Goal: Find specific page/section: Find specific page/section

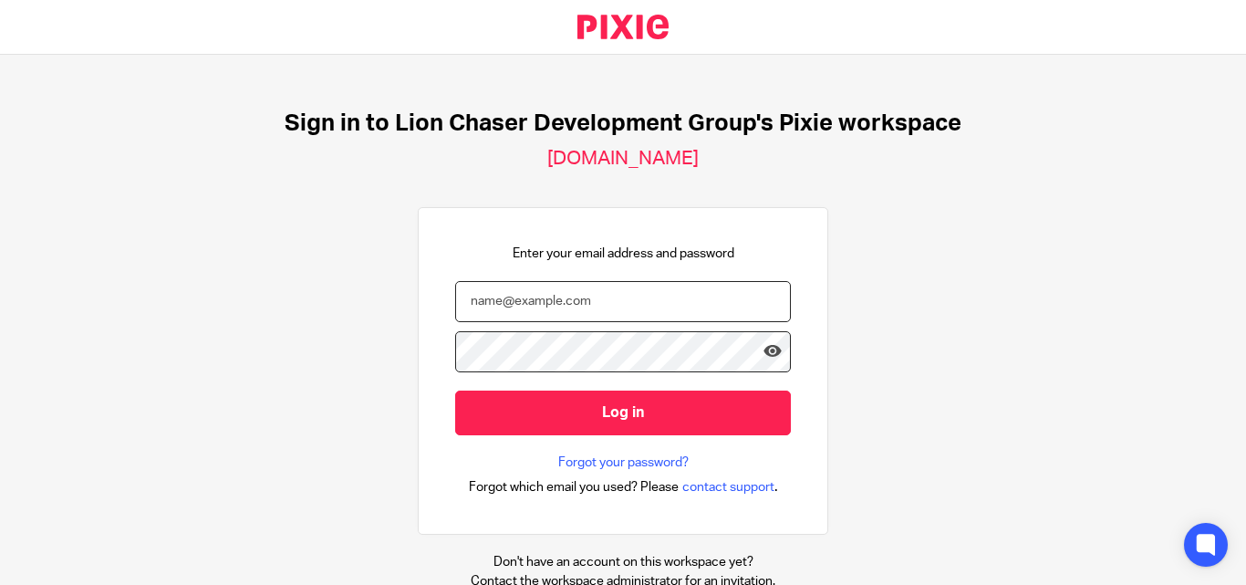
click at [721, 297] on input "email" at bounding box center [623, 301] width 336 height 41
type input "[EMAIL_ADDRESS][DOMAIN_NAME]"
click at [455, 390] on input "Log in" at bounding box center [623, 412] width 336 height 45
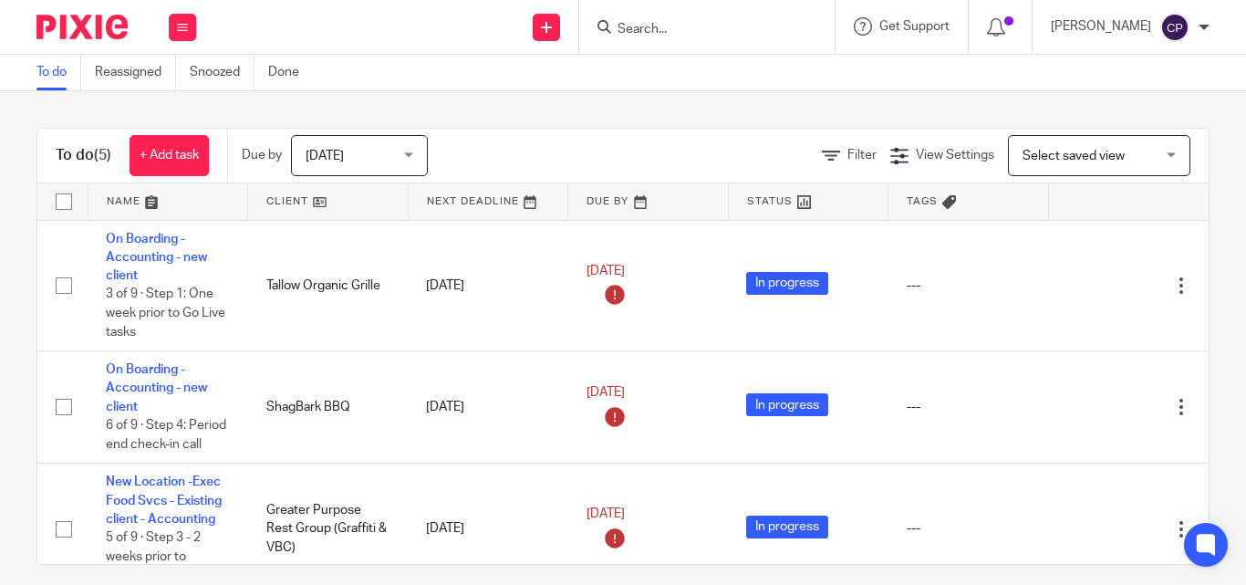
click at [677, 33] on input "Search" at bounding box center [698, 30] width 164 height 16
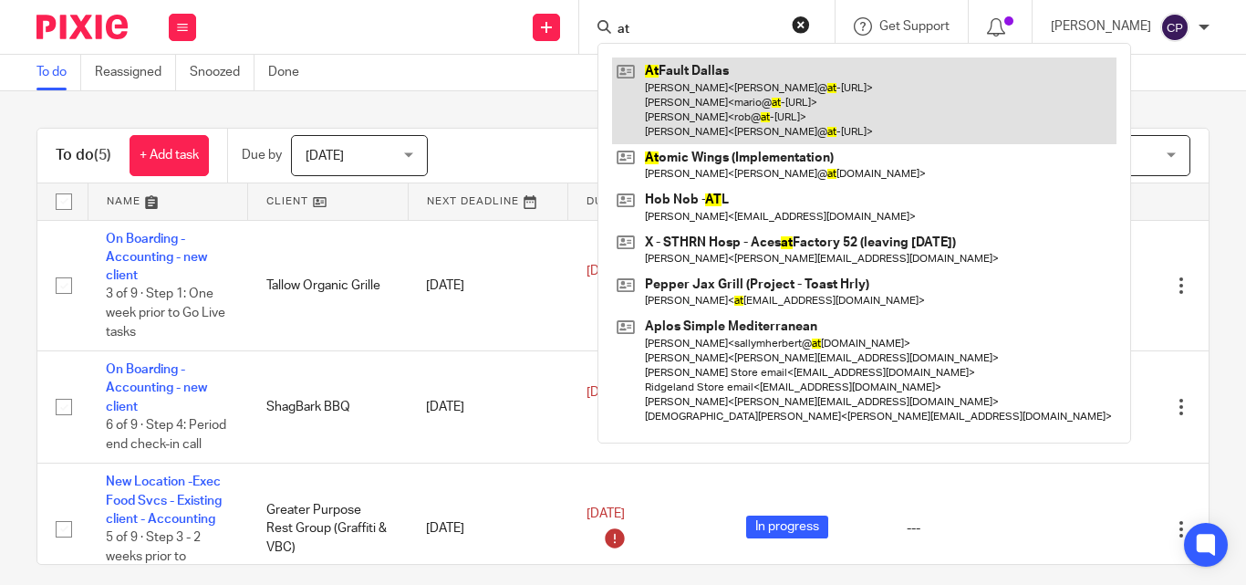
type input "at"
click at [681, 79] on link at bounding box center [864, 100] width 504 height 87
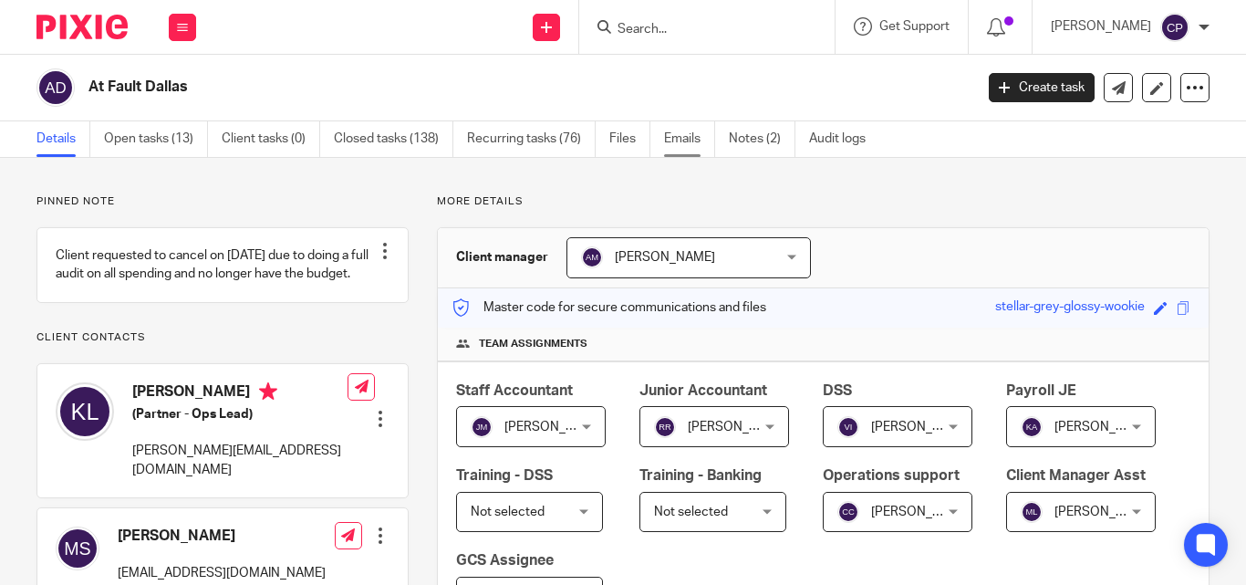
click at [670, 138] on link "Emails" at bounding box center [689, 139] width 51 height 36
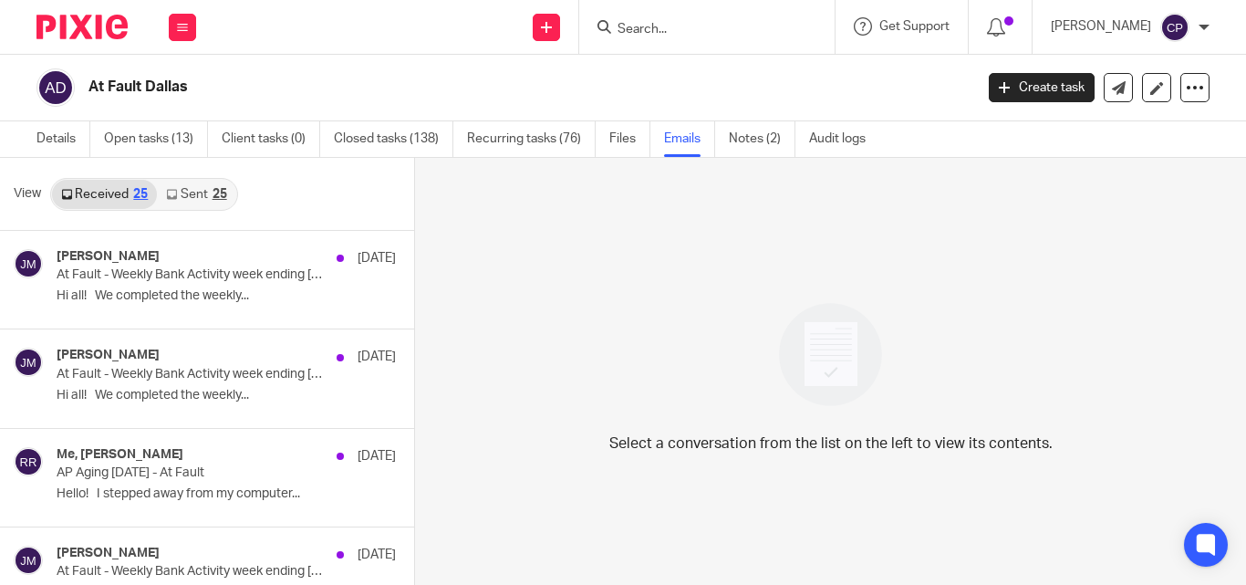
click at [198, 195] on link "Sent 25" at bounding box center [196, 194] width 78 height 29
